Goal: Find specific page/section: Find specific page/section

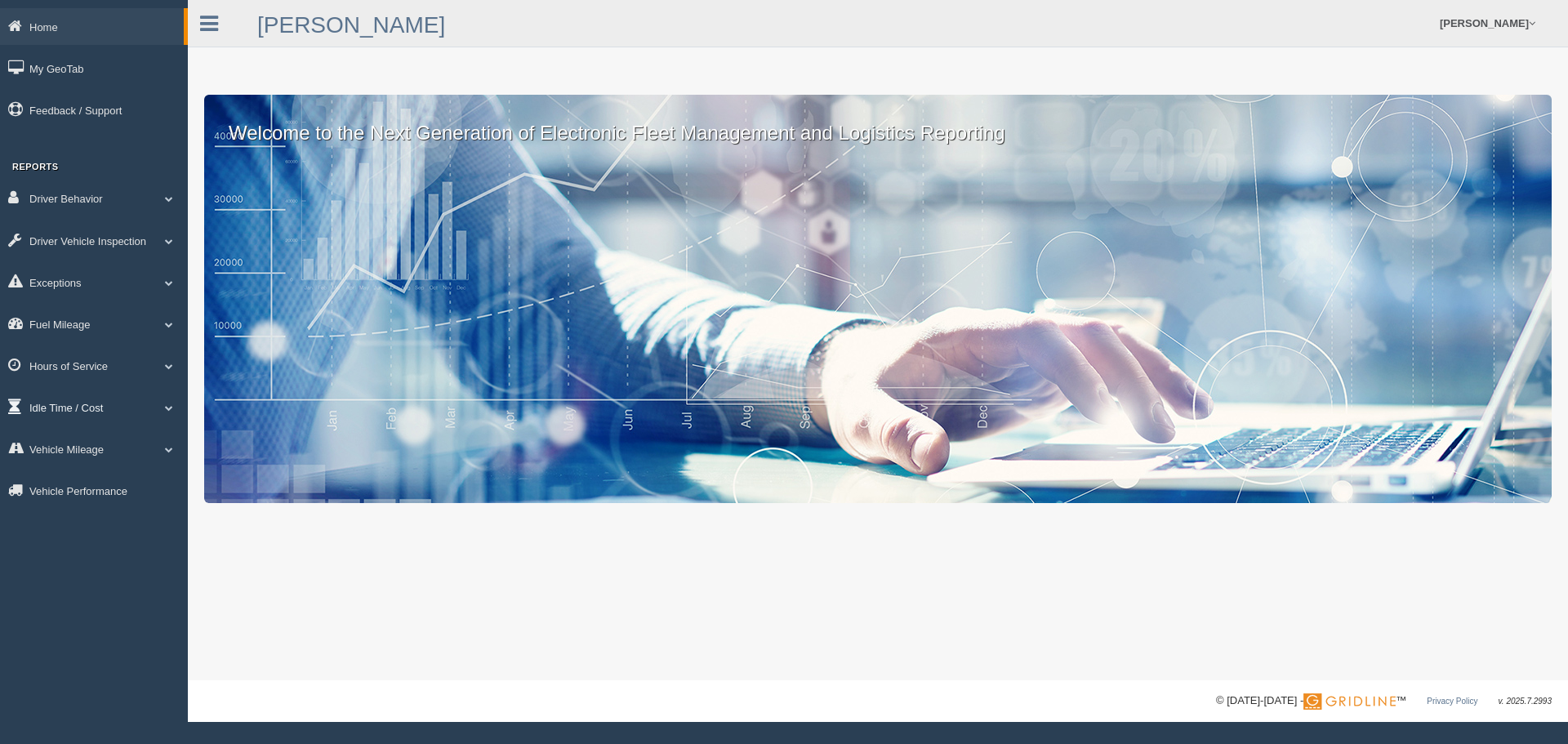
click at [89, 407] on link "Idle Time / Cost" at bounding box center [94, 407] width 188 height 37
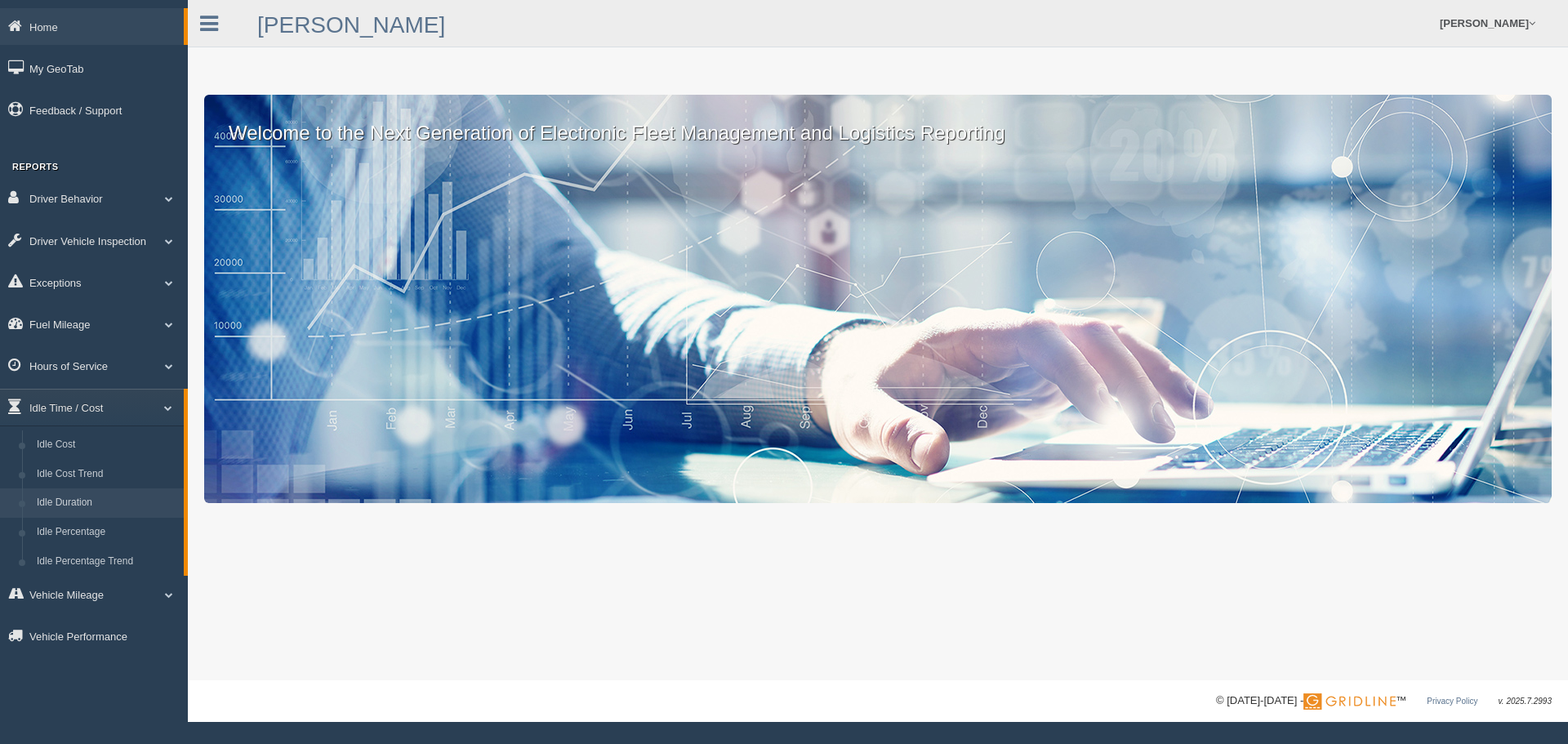
click at [85, 494] on link "Idle Duration" at bounding box center [106, 502] width 154 height 29
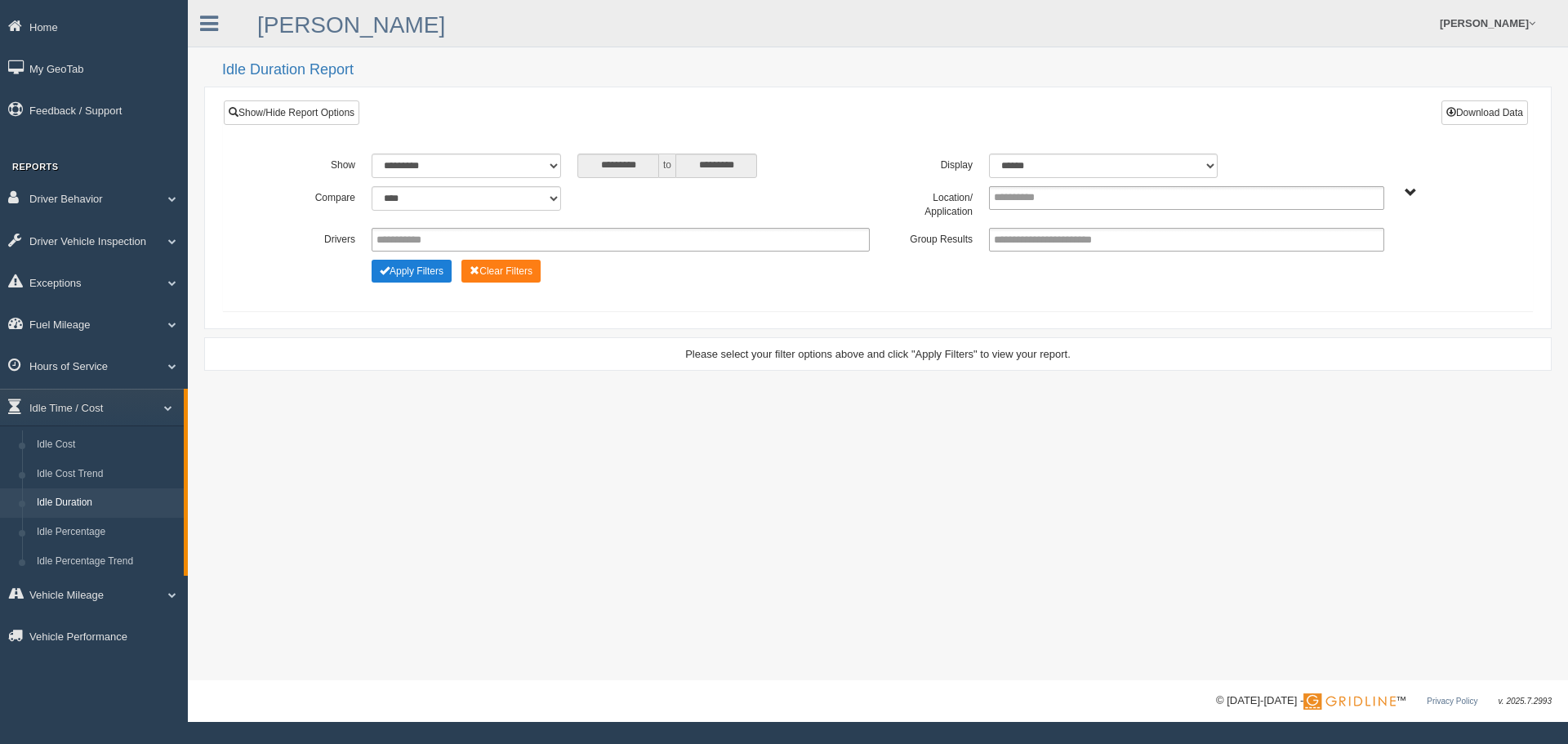
click at [411, 270] on button "Apply Filters" at bounding box center [411, 271] width 80 height 23
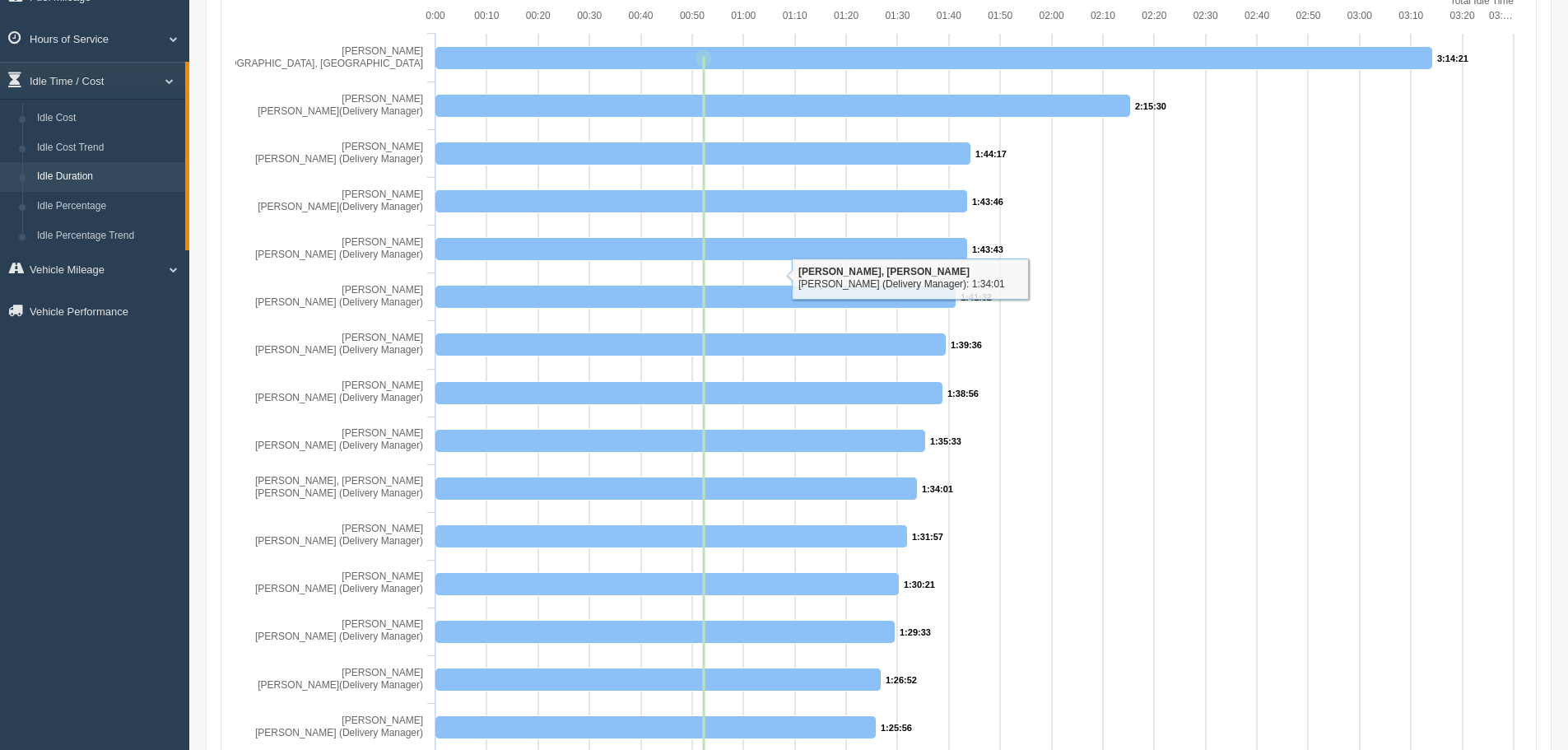
scroll to position [330, 0]
